Goal: Navigation & Orientation: Find specific page/section

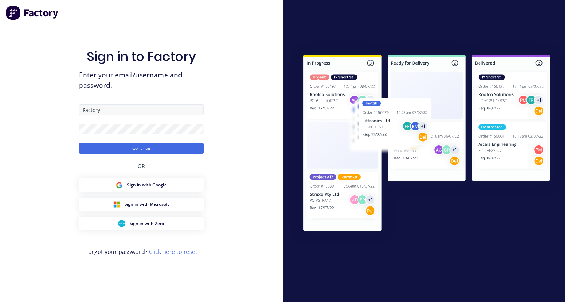
type input "[EMAIL_ADDRESS][DOMAIN_NAME]"
click at [134, 148] on button "Continue" at bounding box center [141, 148] width 125 height 11
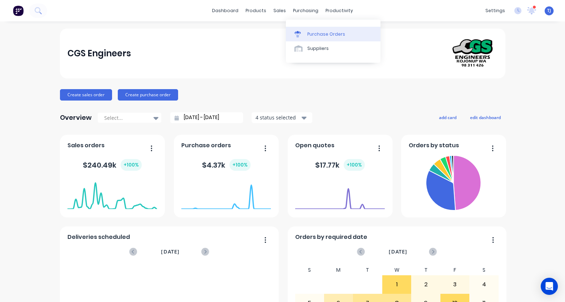
click at [316, 34] on div "Purchase Orders" at bounding box center [326, 34] width 38 height 6
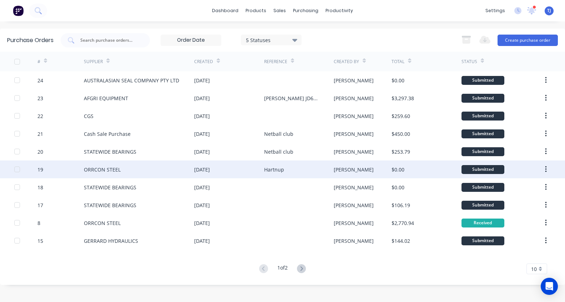
click at [264, 167] on div "Hartnup" at bounding box center [274, 169] width 20 height 7
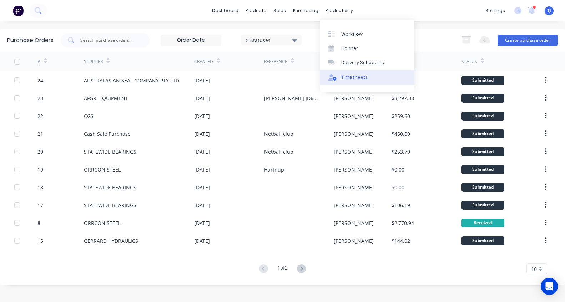
click at [349, 73] on link "Timesheets" at bounding box center [367, 77] width 95 height 14
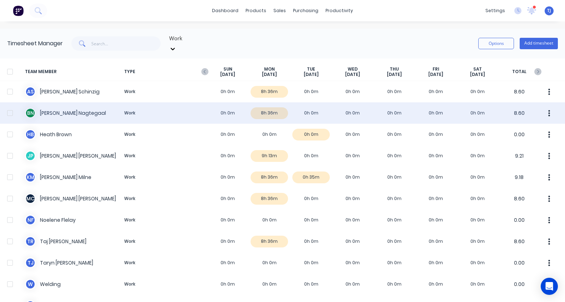
click at [268, 105] on div "B N [PERSON_NAME] Work 0h 0m 8h 36m 0h 0m 0h 0m 0h 0m 0h 0m 0h 0m 8.60" at bounding box center [282, 112] width 565 height 21
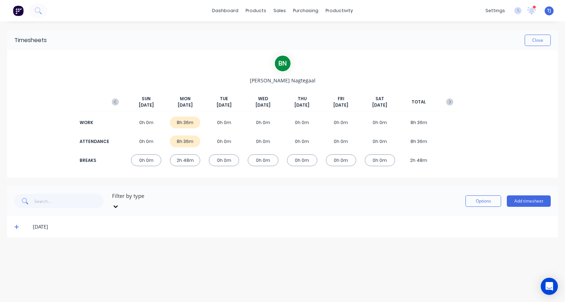
click at [17, 224] on icon at bounding box center [16, 226] width 5 height 5
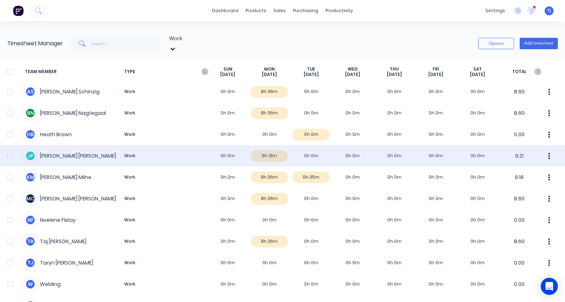
click at [267, 148] on div "[PERSON_NAME] Work 0h 0m 9h 13m 0h 0m 0h 0m 0h 0m 0h 0m 0h 0m 9.21" at bounding box center [282, 155] width 565 height 21
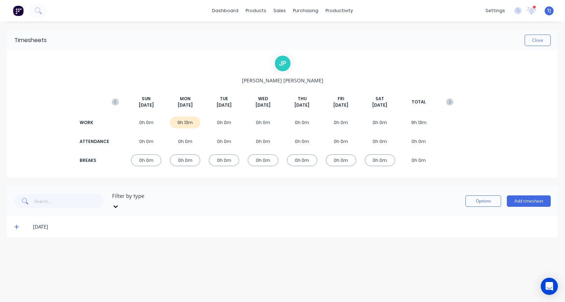
click at [16, 224] on icon at bounding box center [16, 226] width 5 height 5
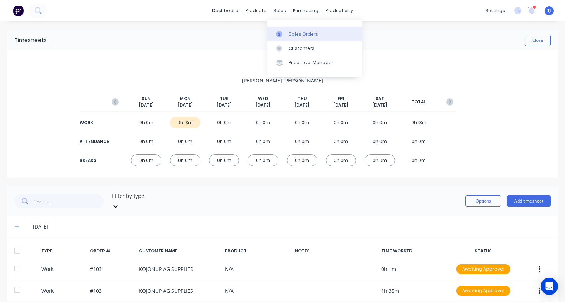
click at [293, 34] on div "Sales Orders" at bounding box center [303, 34] width 29 height 6
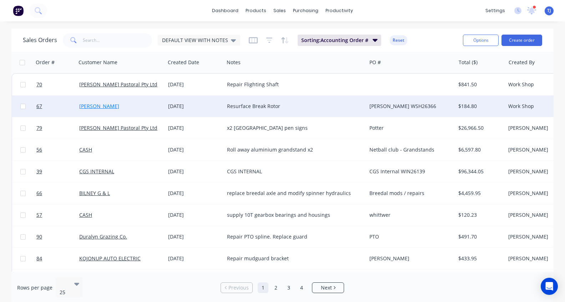
click at [100, 106] on link "[PERSON_NAME]" at bounding box center [99, 106] width 40 height 7
click at [244, 105] on div "Resurface Break Rotor" at bounding box center [292, 106] width 130 height 7
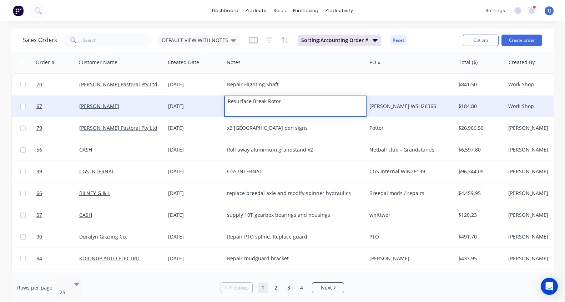
click at [169, 101] on div "[DATE]" at bounding box center [194, 106] width 59 height 21
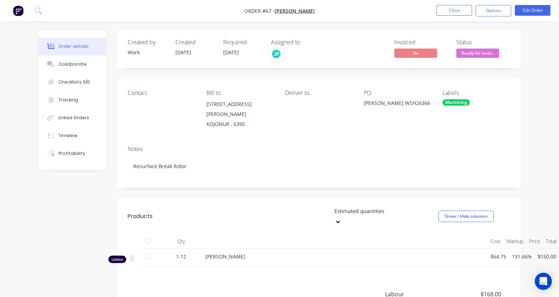
click at [18, 7] on img "button" at bounding box center [18, 10] width 11 height 11
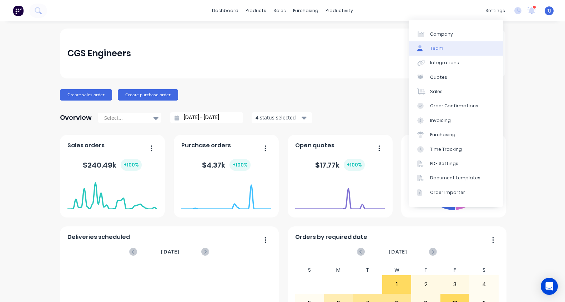
click at [461, 46] on link "Team" at bounding box center [456, 48] width 95 height 14
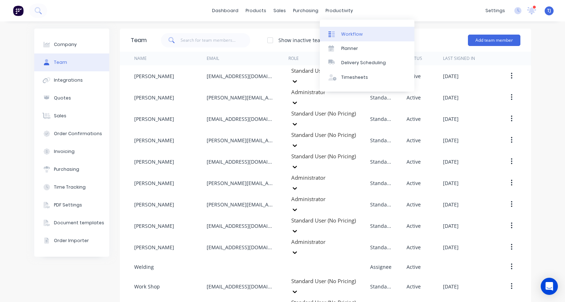
click at [350, 35] on div "Workflow" at bounding box center [351, 34] width 21 height 6
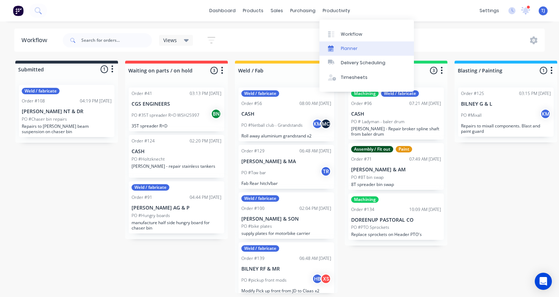
click at [341, 48] on div "Planner" at bounding box center [349, 48] width 17 height 6
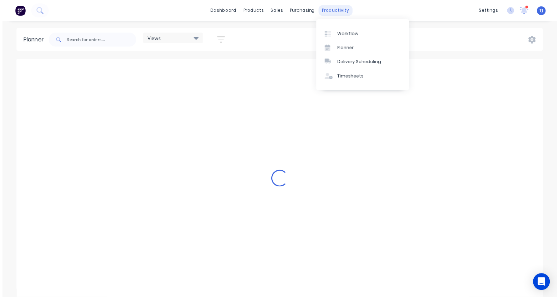
scroll to position [0, 457]
click at [340, 9] on div "productivity" at bounding box center [339, 10] width 35 height 11
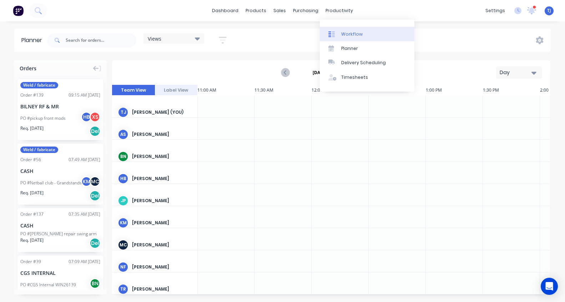
click at [344, 35] on div "Workflow" at bounding box center [351, 34] width 21 height 6
